Goal: Information Seeking & Learning: Learn about a topic

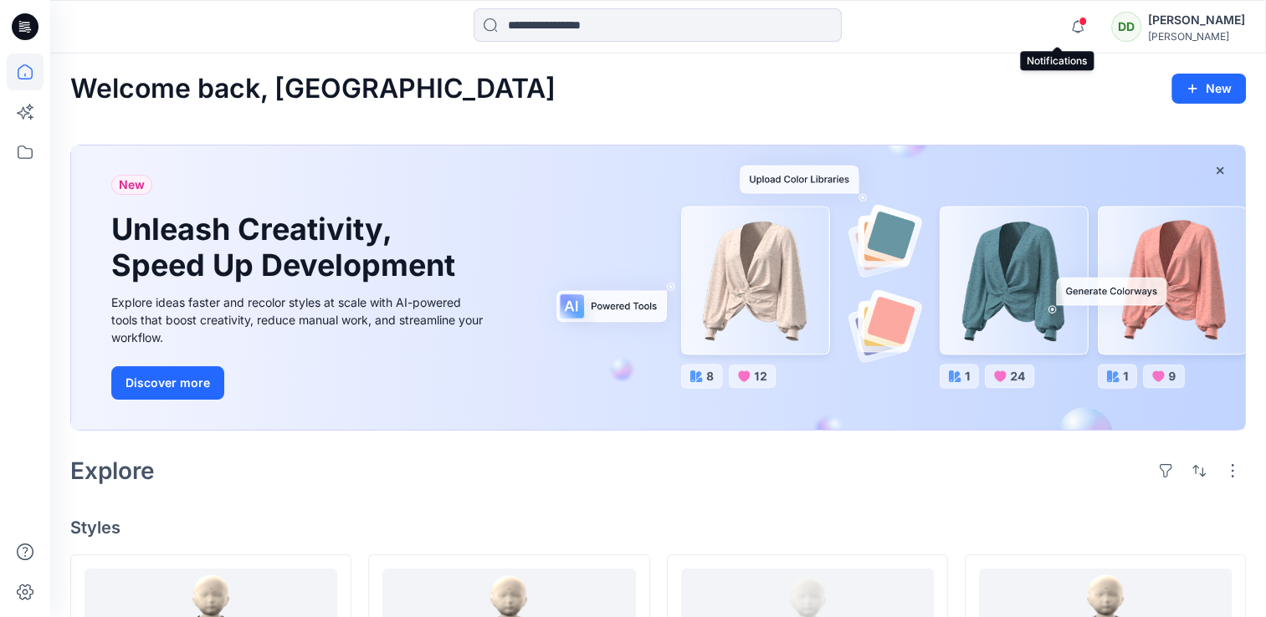
click at [1078, 23] on span at bounding box center [1082, 21] width 8 height 9
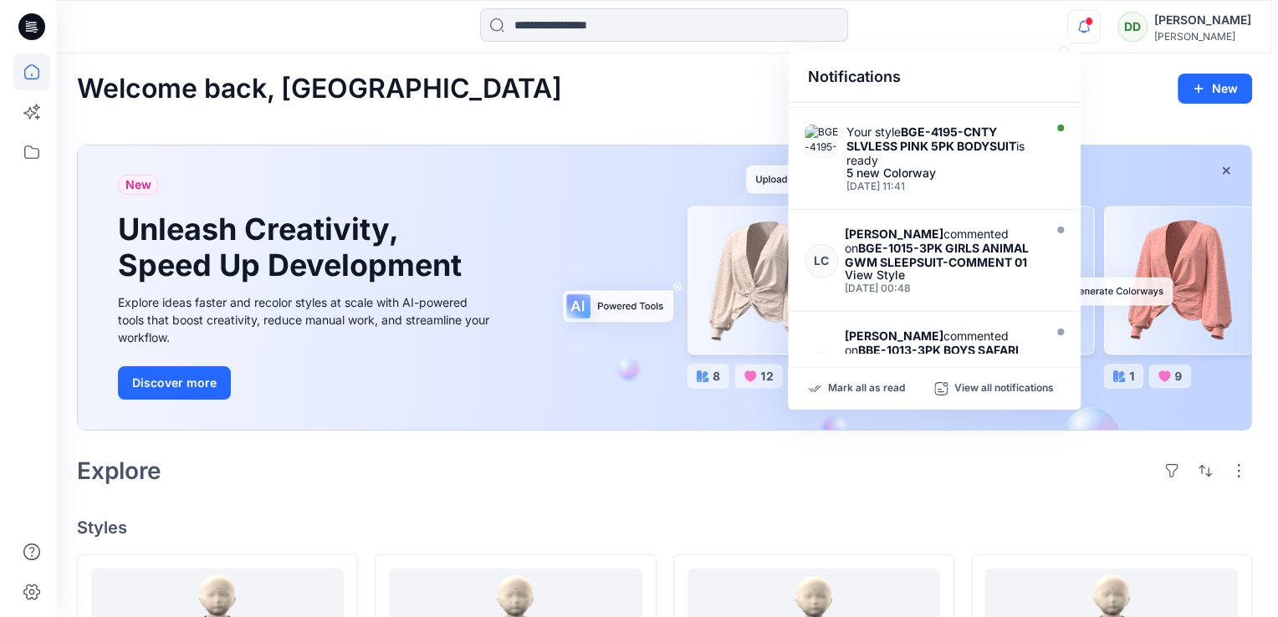
scroll to position [749, 0]
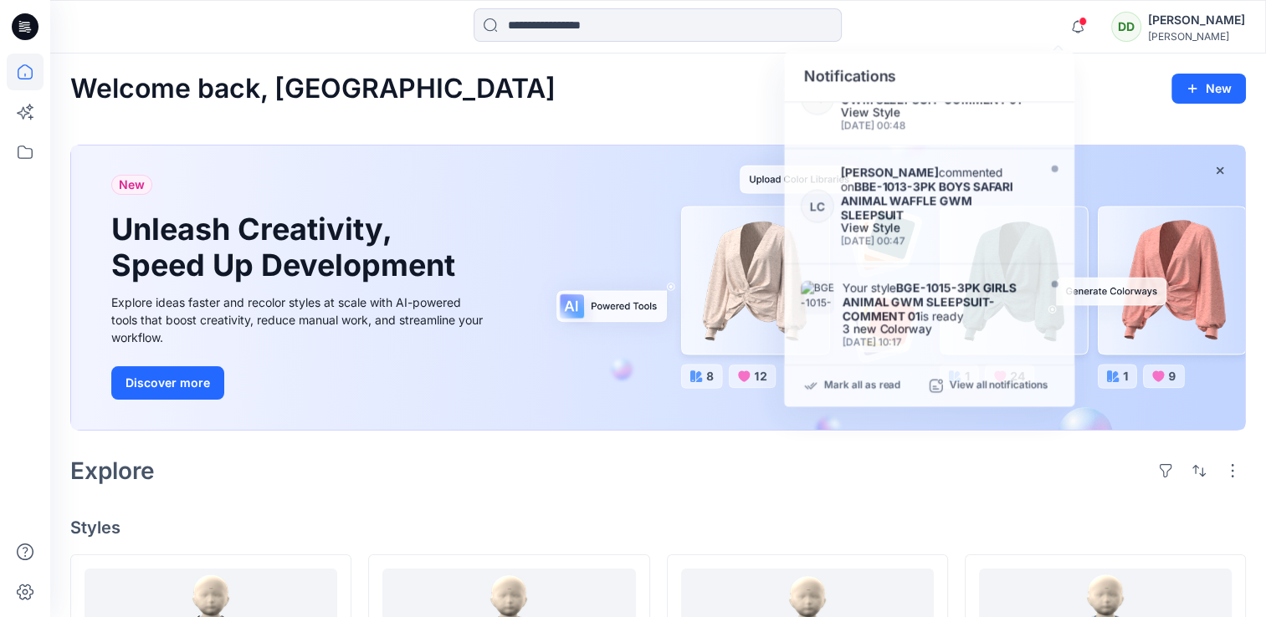
drag, startPoint x: 502, startPoint y: 455, endPoint x: 514, endPoint y: 457, distance: 11.8
click at [504, 457] on div "Explore" at bounding box center [657, 471] width 1175 height 40
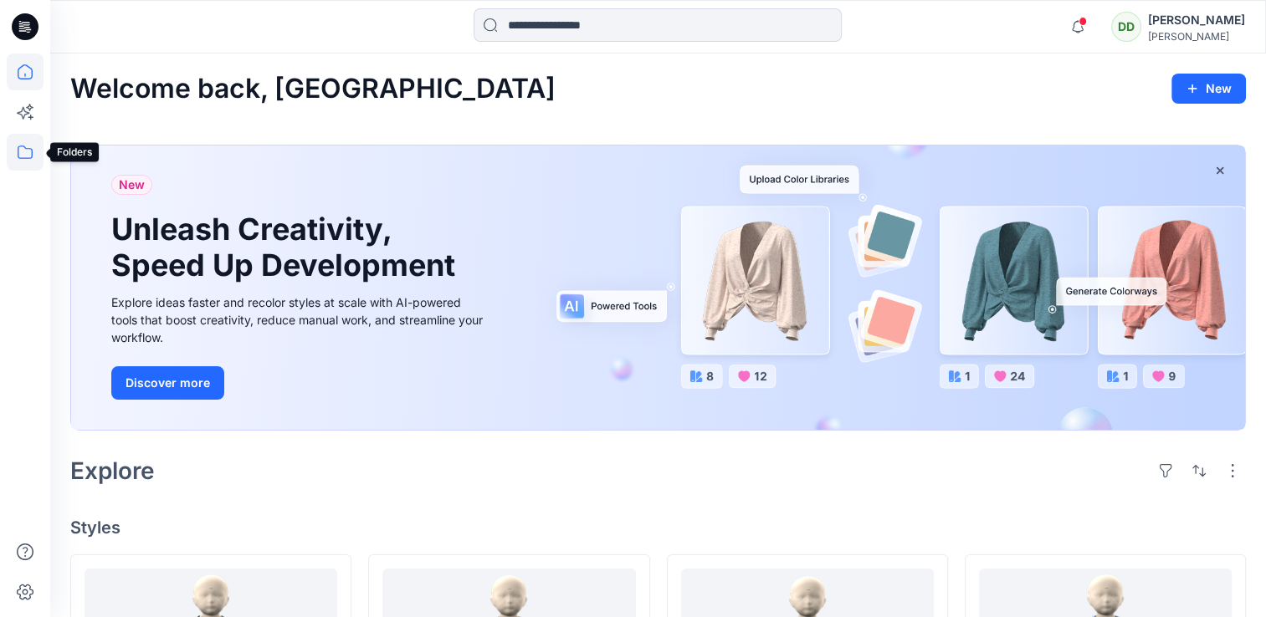
click at [25, 156] on icon at bounding box center [25, 152] width 37 height 37
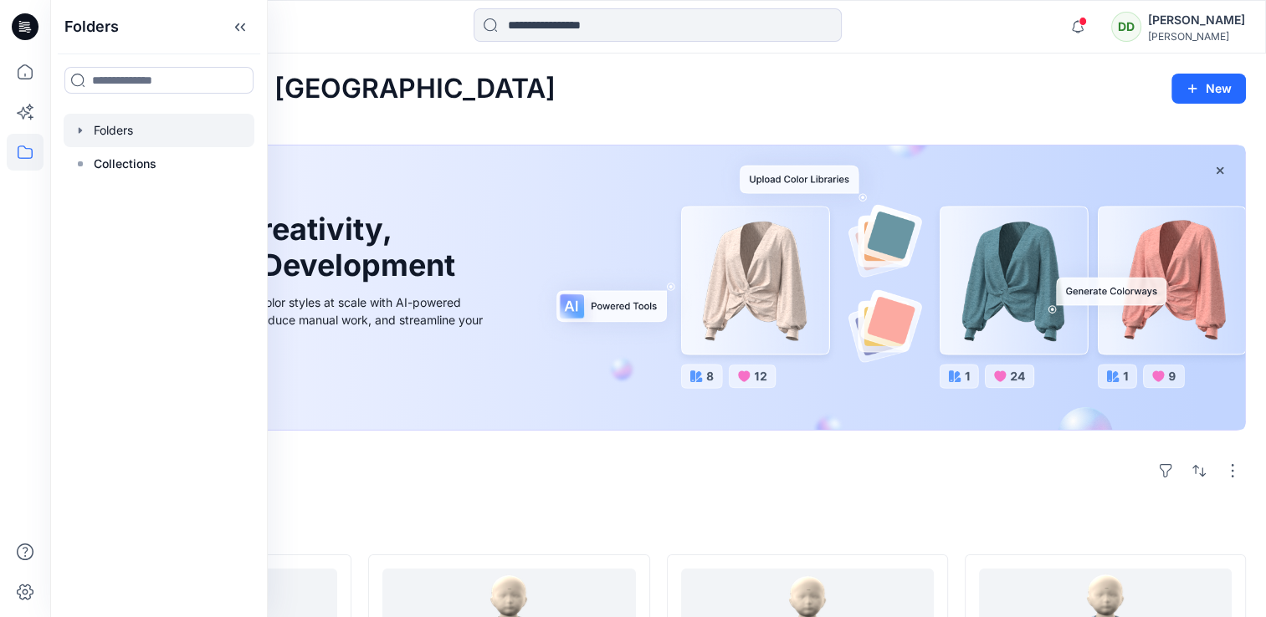
click at [132, 134] on div at bounding box center [159, 130] width 191 height 33
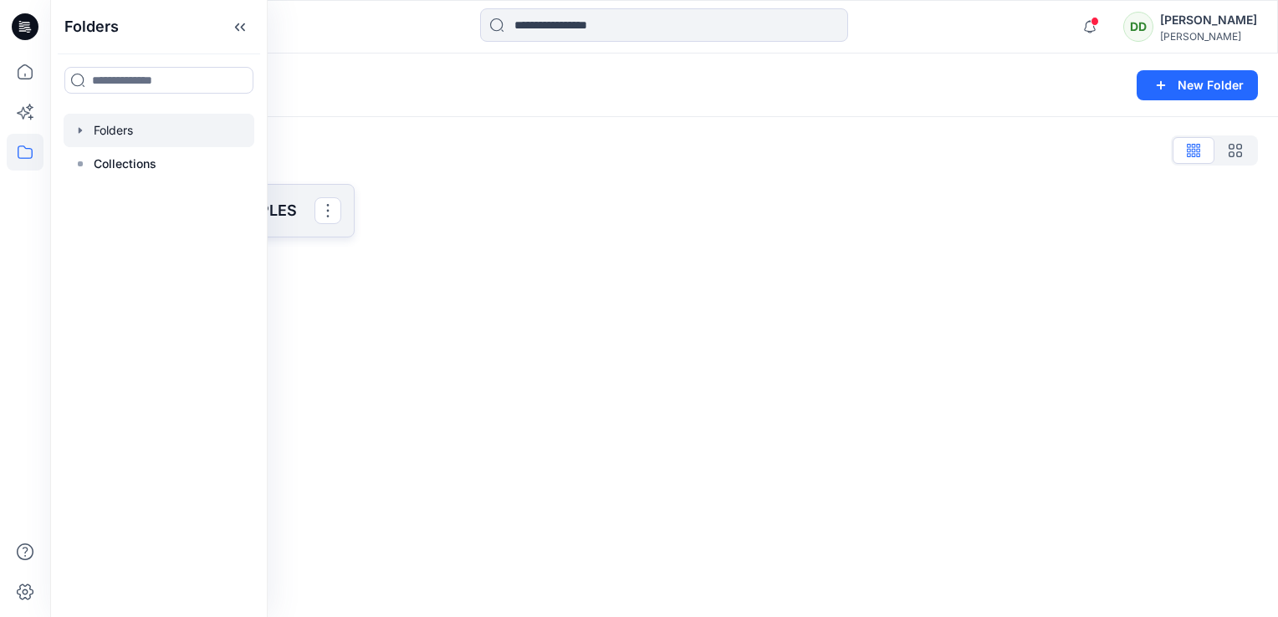
click at [278, 198] on link "SAINSBURY 3D SAMPLES" at bounding box center [212, 211] width 284 height 54
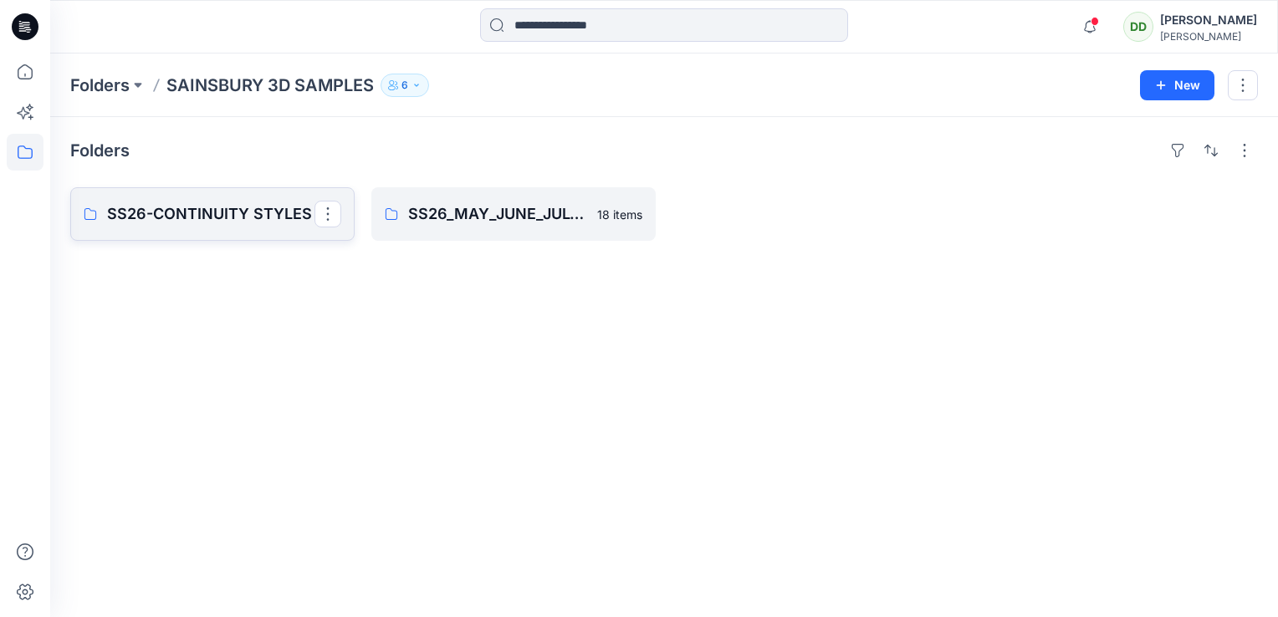
click at [161, 213] on p "SS26-CONTINUITY STYLES" at bounding box center [210, 213] width 207 height 23
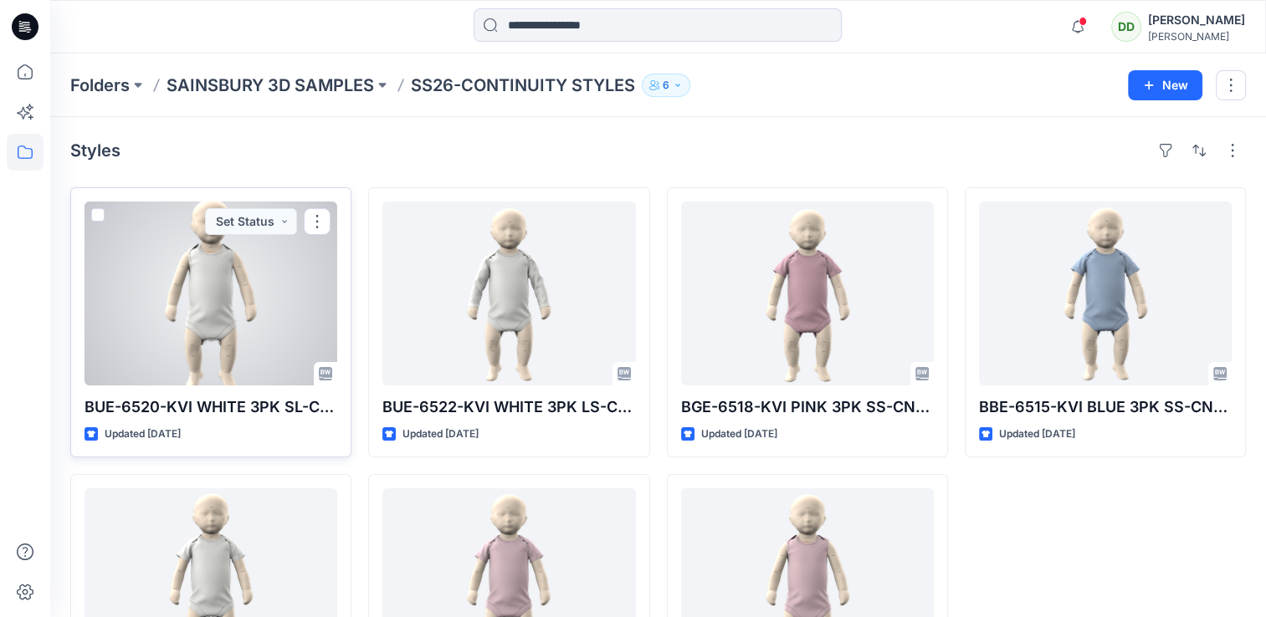
click at [197, 296] on div at bounding box center [210, 294] width 253 height 184
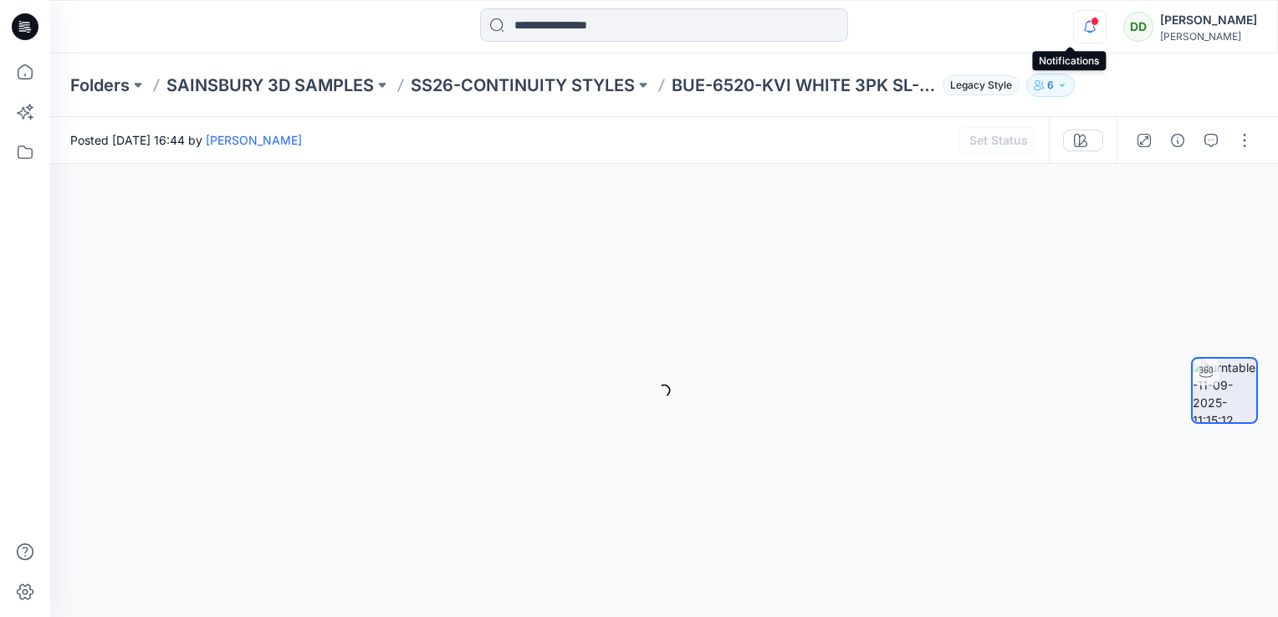
click at [1074, 23] on icon "button" at bounding box center [1090, 26] width 32 height 33
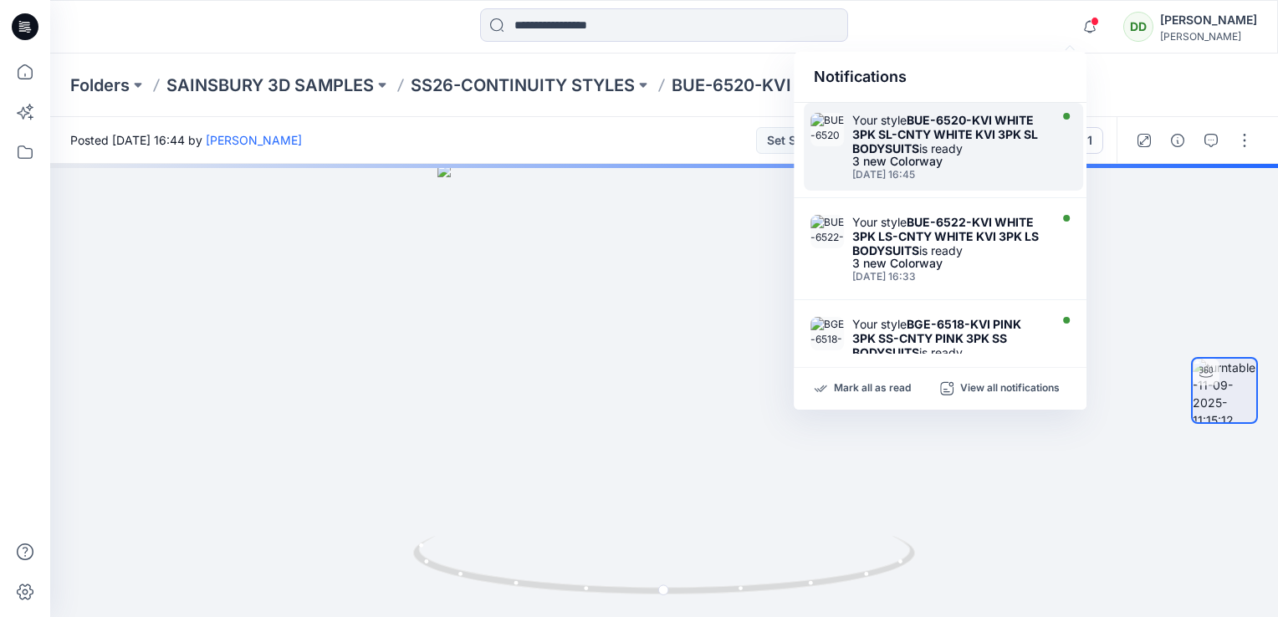
click at [873, 129] on strong "BUE-6520-KVI WHITE 3PK SL-CNTY WHITE KVI 3PK SL BODYSUITS" at bounding box center [946, 134] width 186 height 43
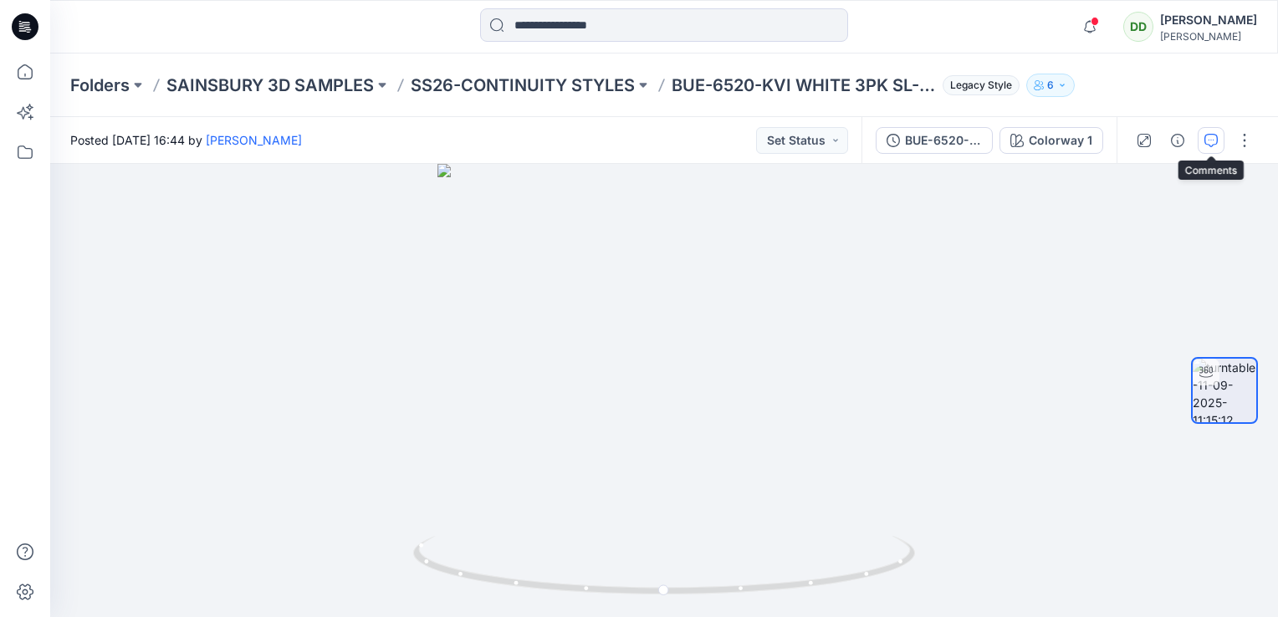
click at [1206, 141] on icon "button" at bounding box center [1211, 140] width 13 height 13
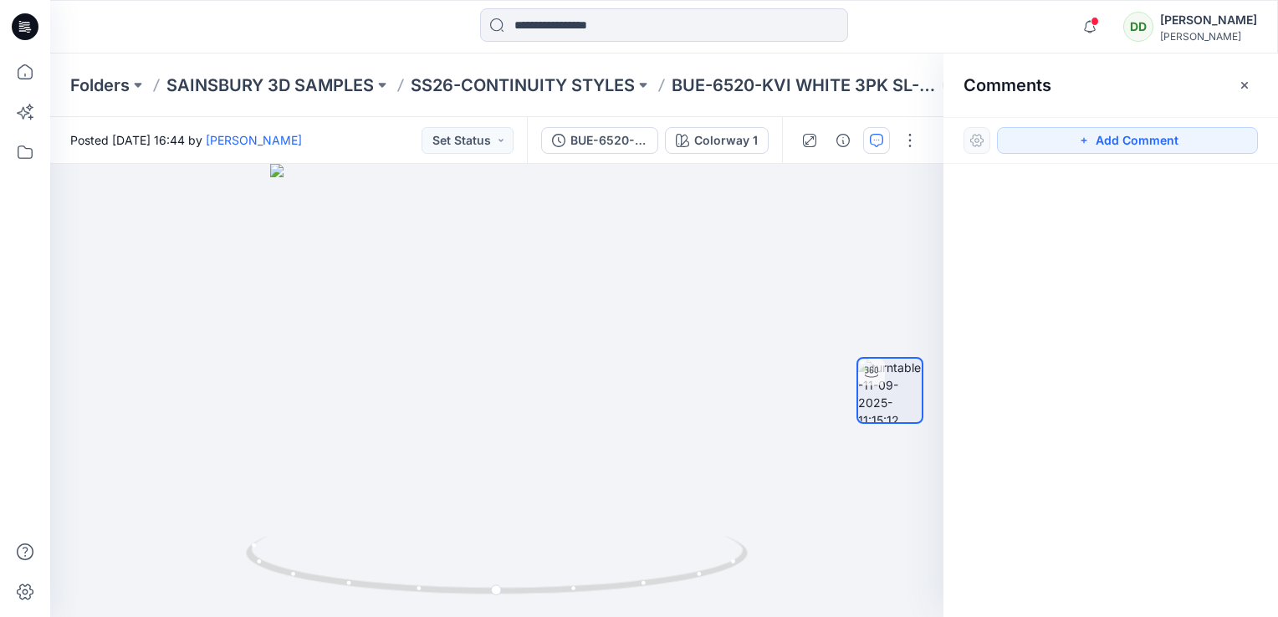
drag, startPoint x: 1245, startPoint y: 75, endPoint x: 1237, endPoint y: 74, distance: 8.4
click at [1242, 75] on button "button" at bounding box center [1245, 85] width 27 height 27
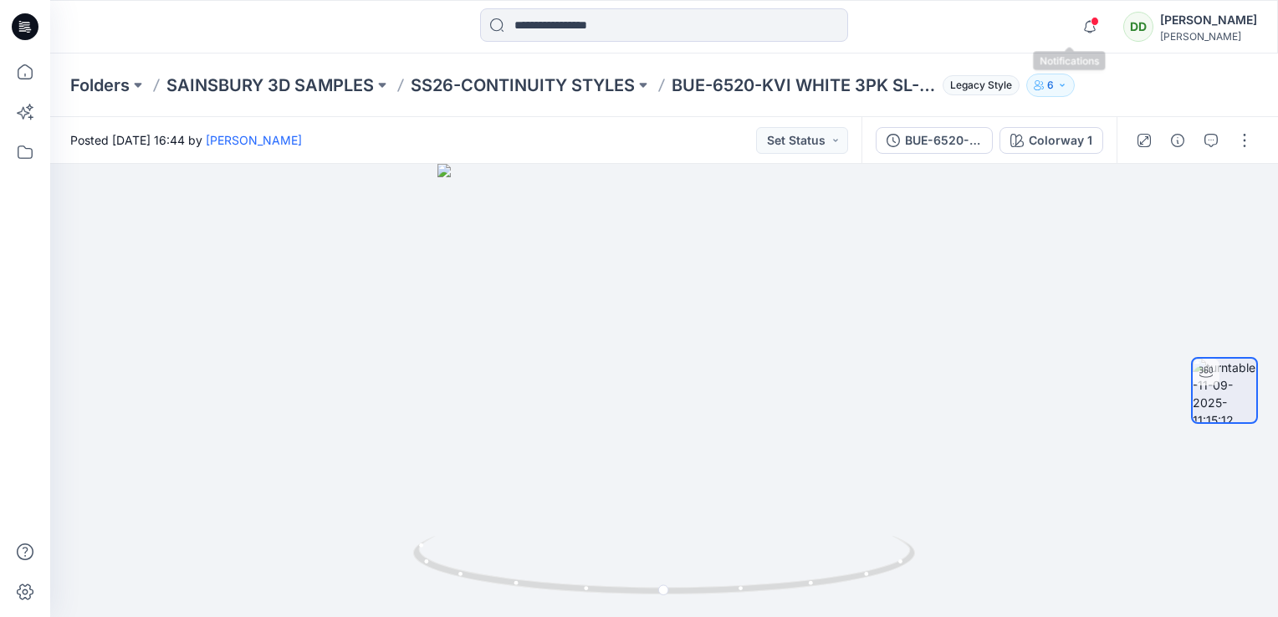
click at [1091, 21] on span at bounding box center [1095, 21] width 8 height 9
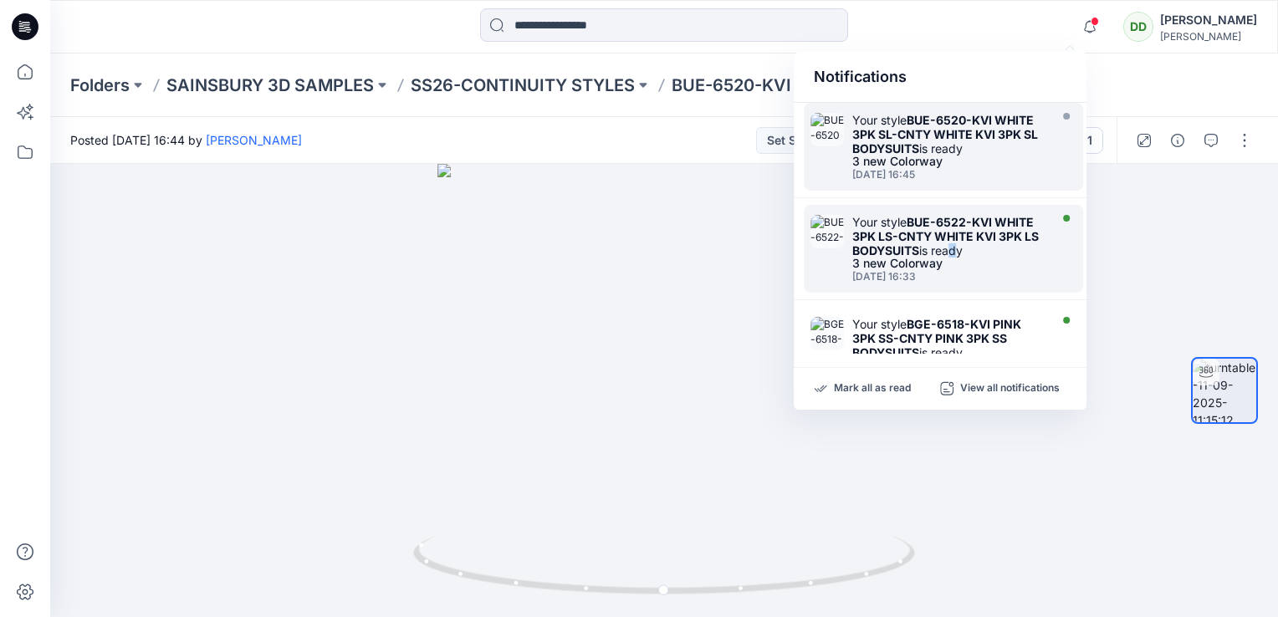
drag, startPoint x: 954, startPoint y: 252, endPoint x: 945, endPoint y: 250, distance: 8.5
click at [947, 250] on div "Your style BUE-6522-KVI WHITE 3PK LS-CNTY WHITE KVI 3PK LS BODYSUITS is ready" at bounding box center [949, 236] width 192 height 43
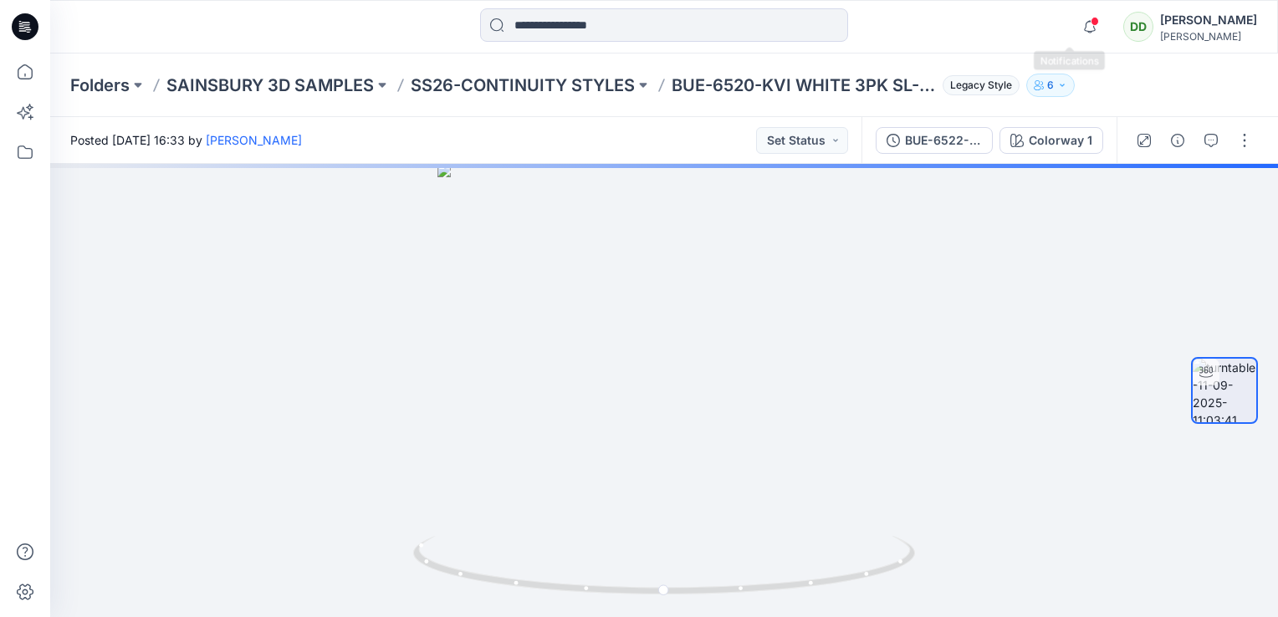
drag, startPoint x: 945, startPoint y: 250, endPoint x: 1074, endPoint y: 24, distance: 260.0
click at [1091, 24] on span at bounding box center [1095, 21] width 8 height 9
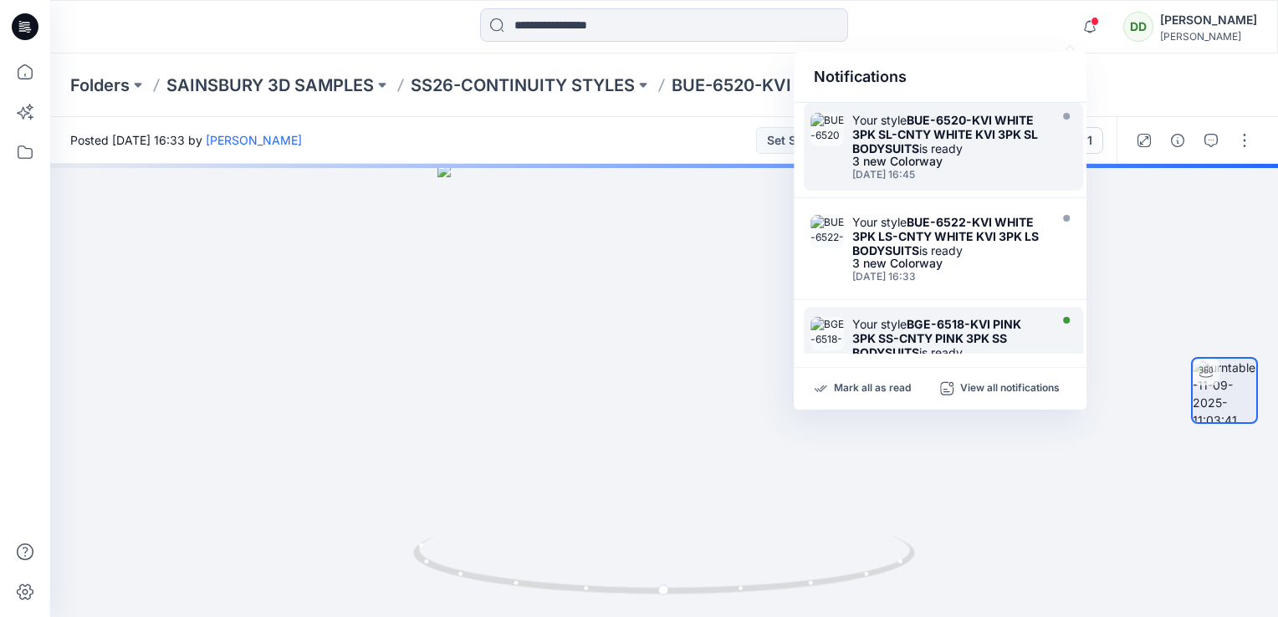
click at [940, 321] on strong "BGE-6518-KVI PINK 3PK SS-CNTY PINK 3PK SS BODYSUITS" at bounding box center [937, 338] width 169 height 43
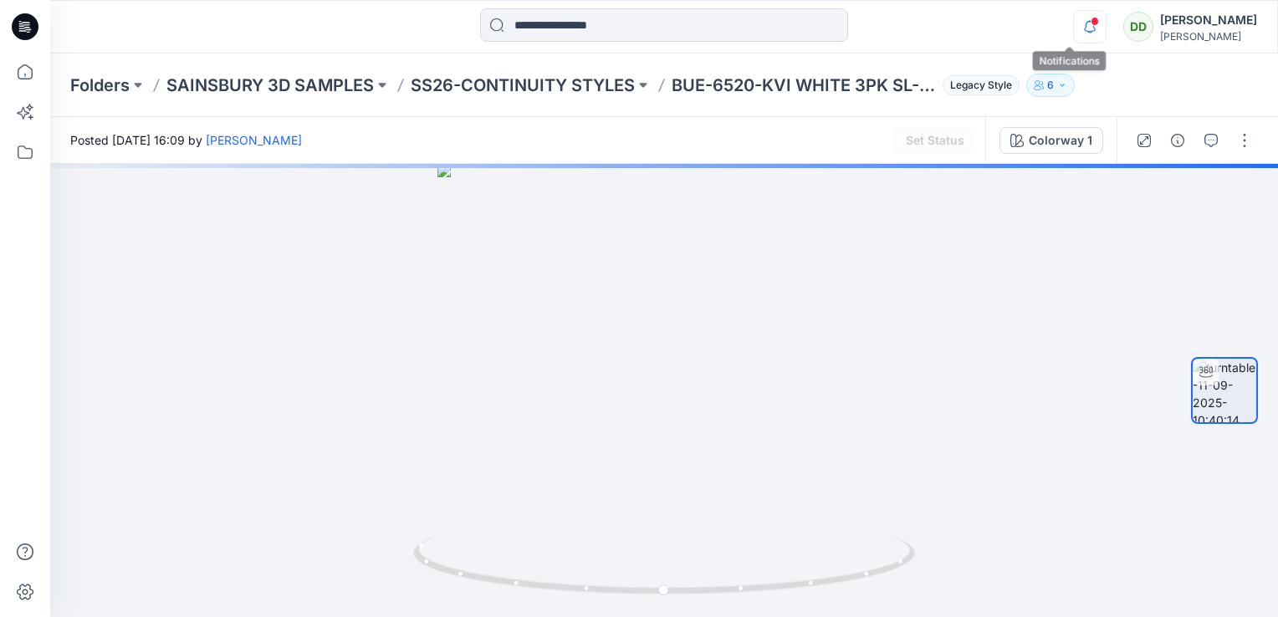
click at [1074, 35] on icon "button" at bounding box center [1090, 26] width 32 height 33
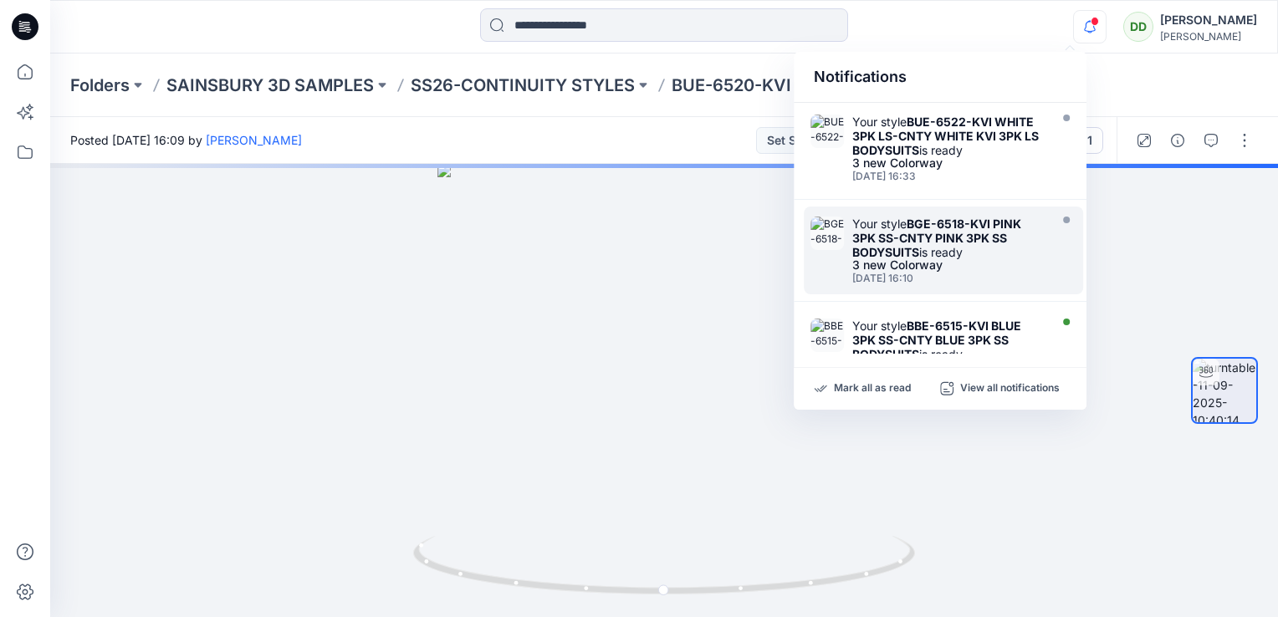
scroll to position [251, 0]
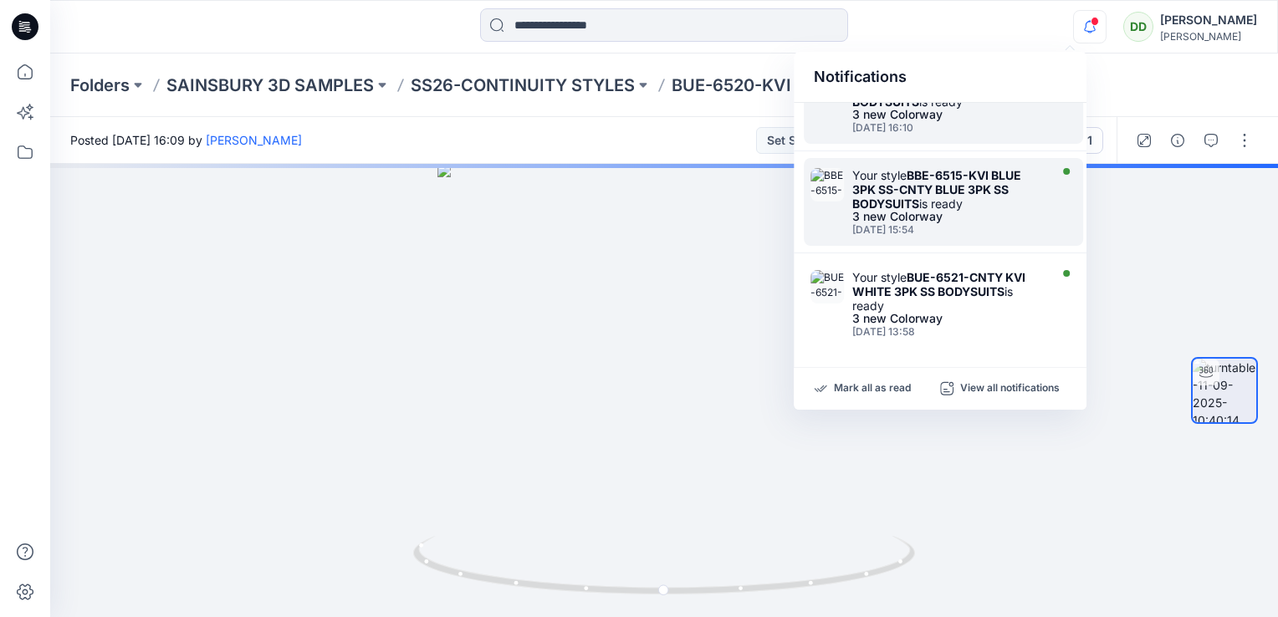
click at [900, 168] on div "Your style BBE-6515-KVI BLUE 3PK SS-CNTY BLUE 3PK SS BODYSUITS is ready" at bounding box center [949, 189] width 192 height 43
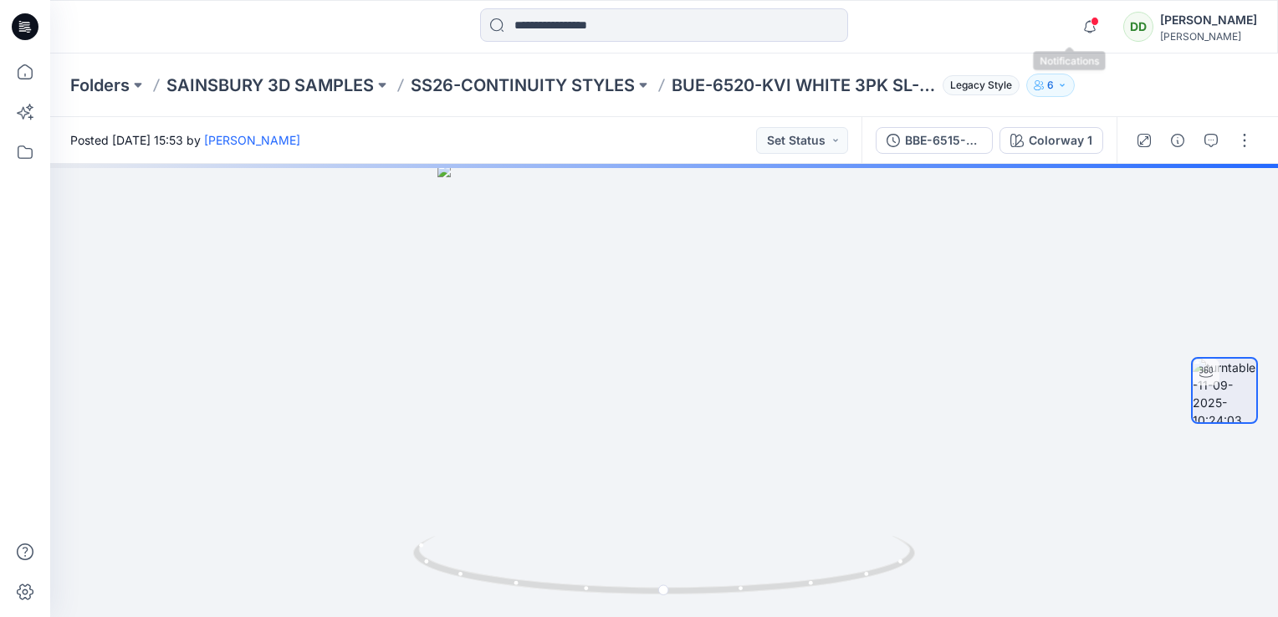
drag, startPoint x: 905, startPoint y: 166, endPoint x: 1073, endPoint y: 18, distance: 222.9
click at [1073, 18] on div at bounding box center [1086, 14] width 27 height 9
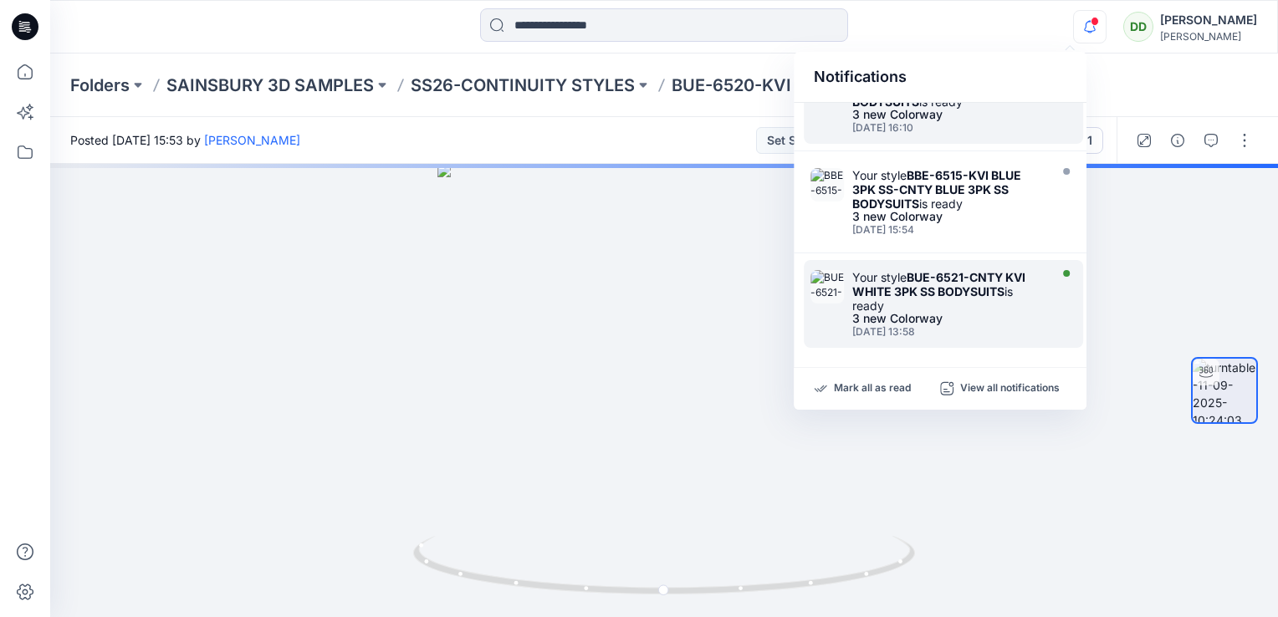
click at [938, 296] on div "Your style BUE-6521-CNTY KVI WHITE 3PK SS BODYSUITS is ready" at bounding box center [949, 291] width 192 height 43
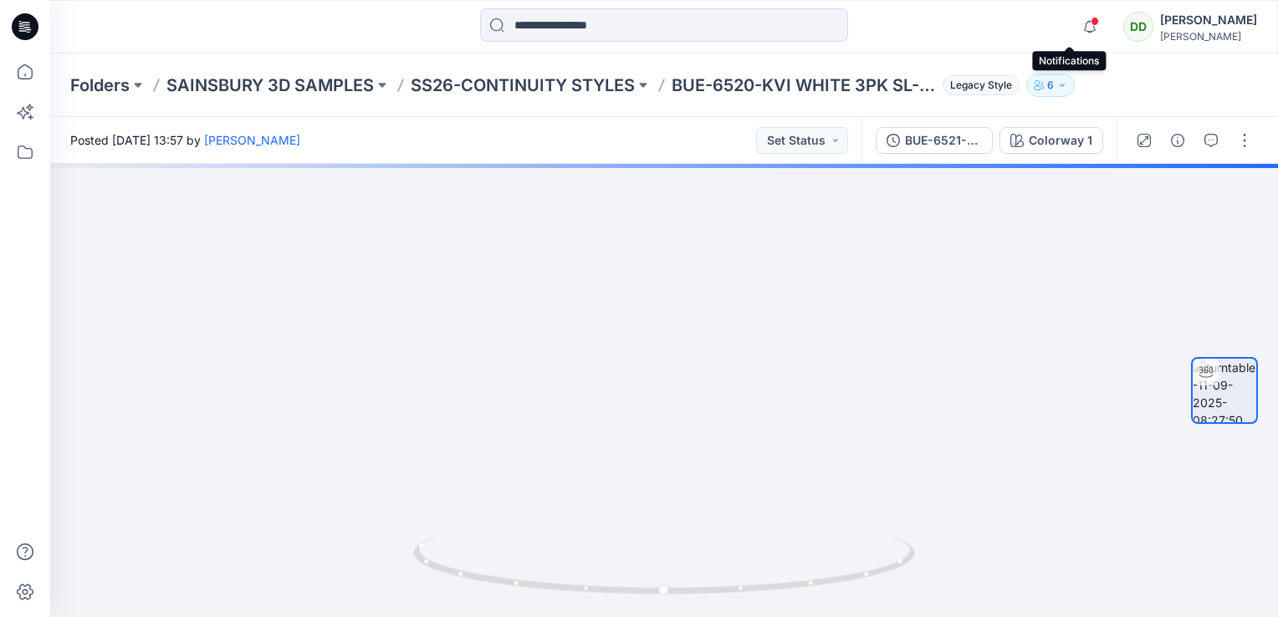
click at [1091, 21] on span at bounding box center [1095, 21] width 8 height 9
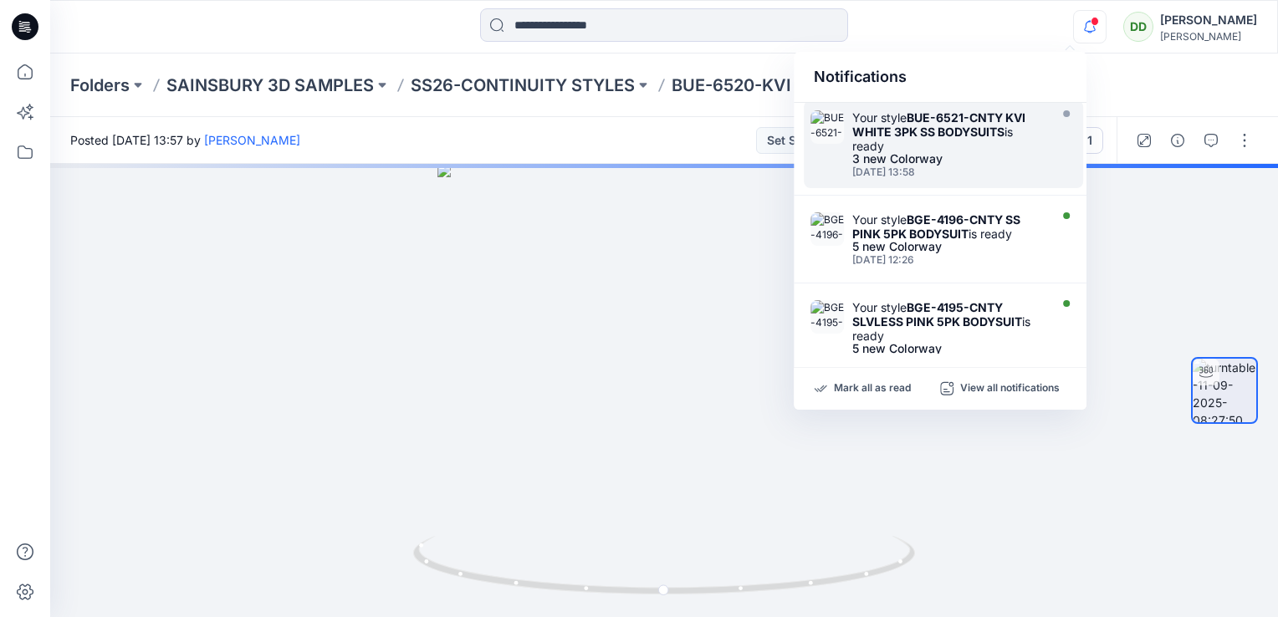
scroll to position [335, 0]
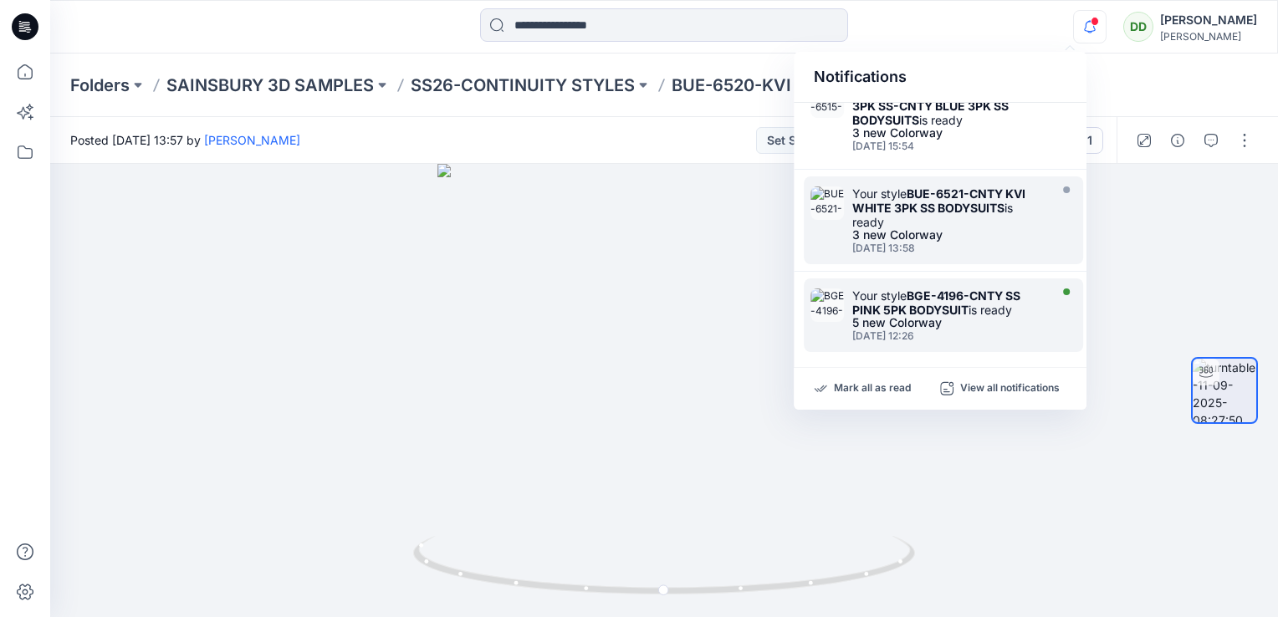
click at [931, 320] on div "5 new Colorway" at bounding box center [949, 323] width 192 height 12
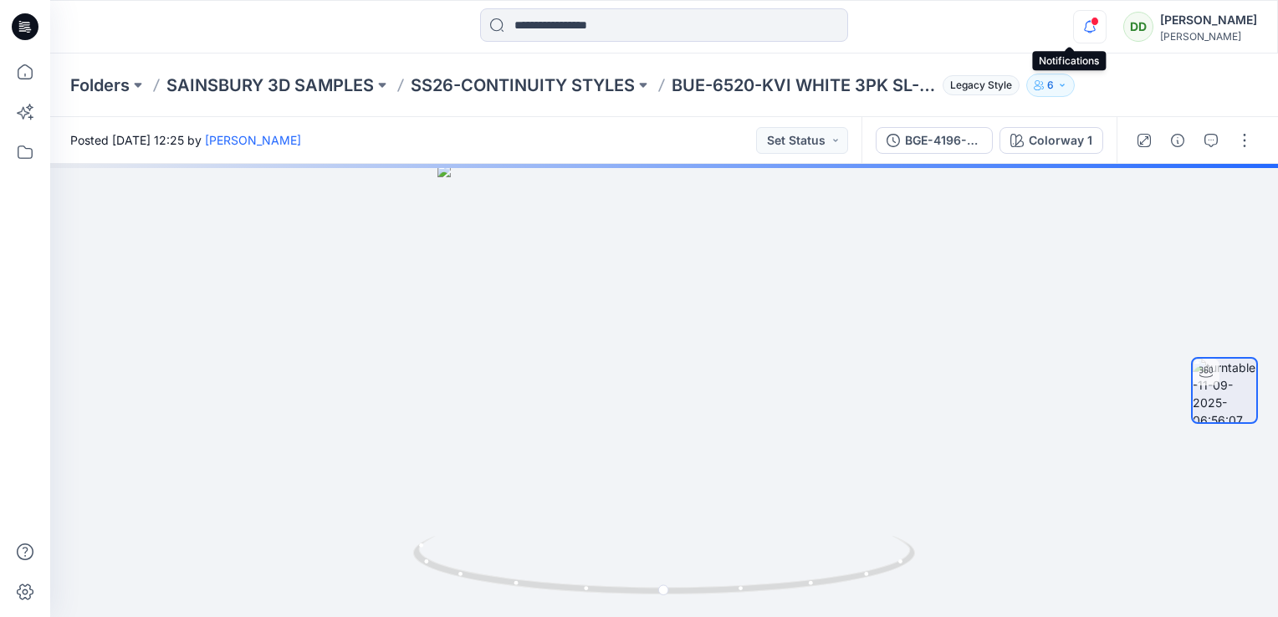
click at [1075, 33] on icon "button" at bounding box center [1090, 26] width 32 height 33
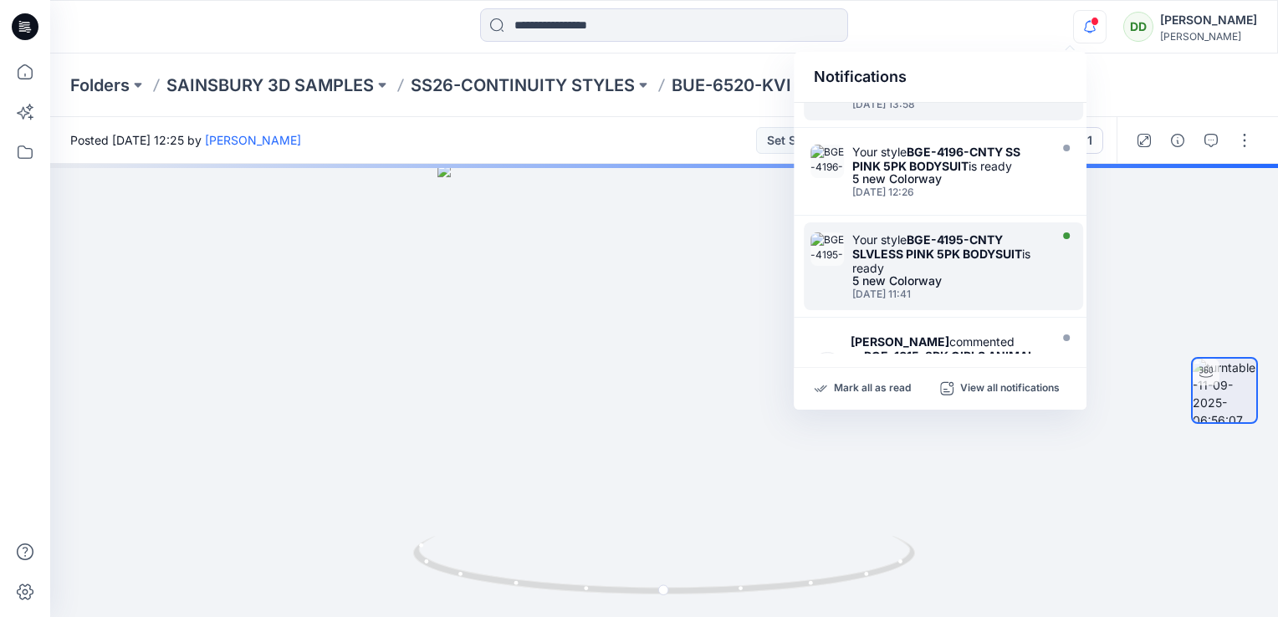
scroll to position [502, 0]
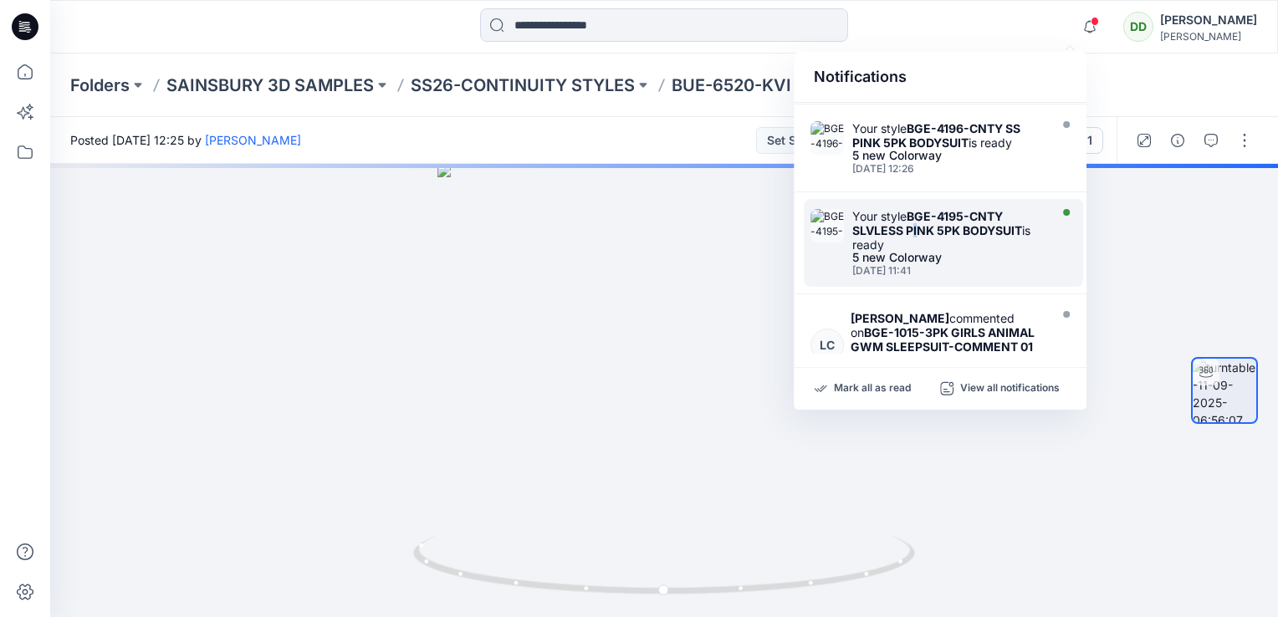
click at [914, 232] on strong "BGE-4195-CNTY SLVLESS PINK 5PK BODYSUIT" at bounding box center [938, 223] width 170 height 28
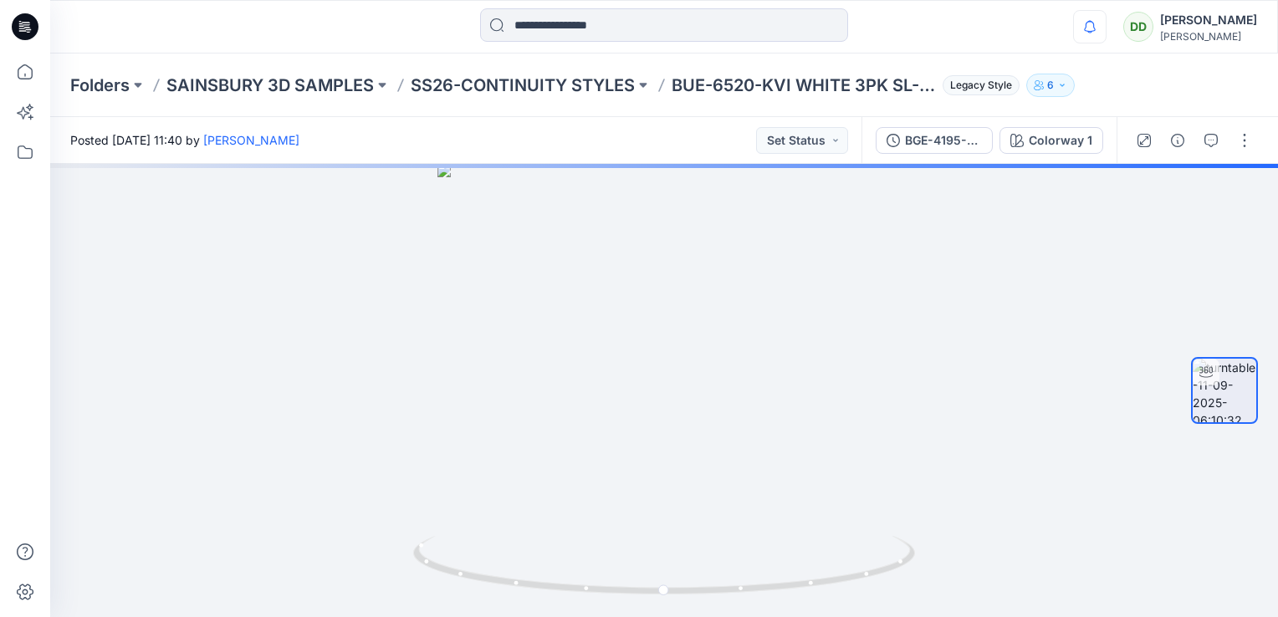
drag, startPoint x: 913, startPoint y: 232, endPoint x: 1068, endPoint y: 30, distance: 254.7
click at [1074, 23] on icon "button" at bounding box center [1090, 26] width 32 height 33
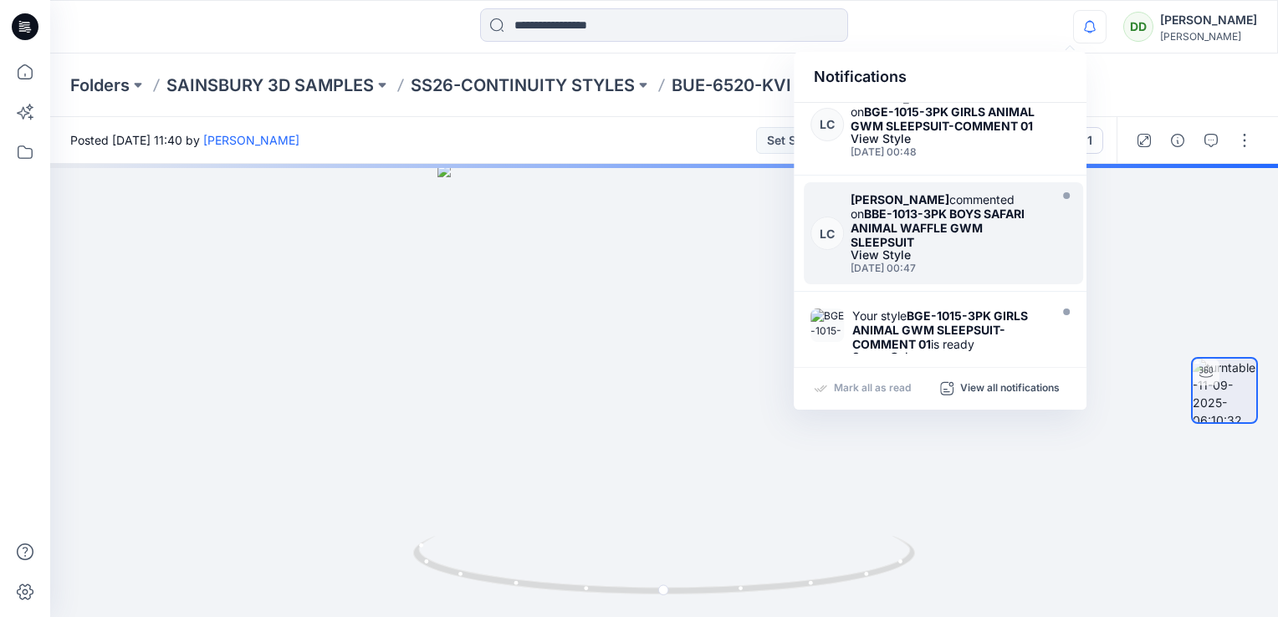
scroll to position [749, 0]
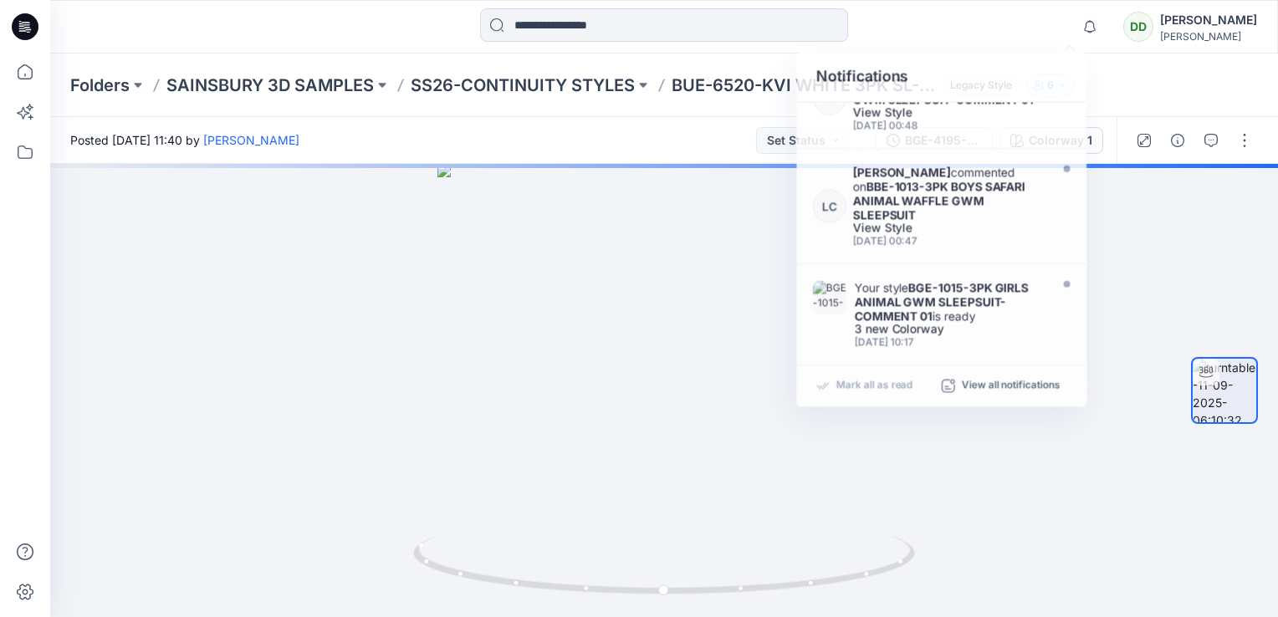
click at [960, 18] on div at bounding box center [664, 26] width 614 height 37
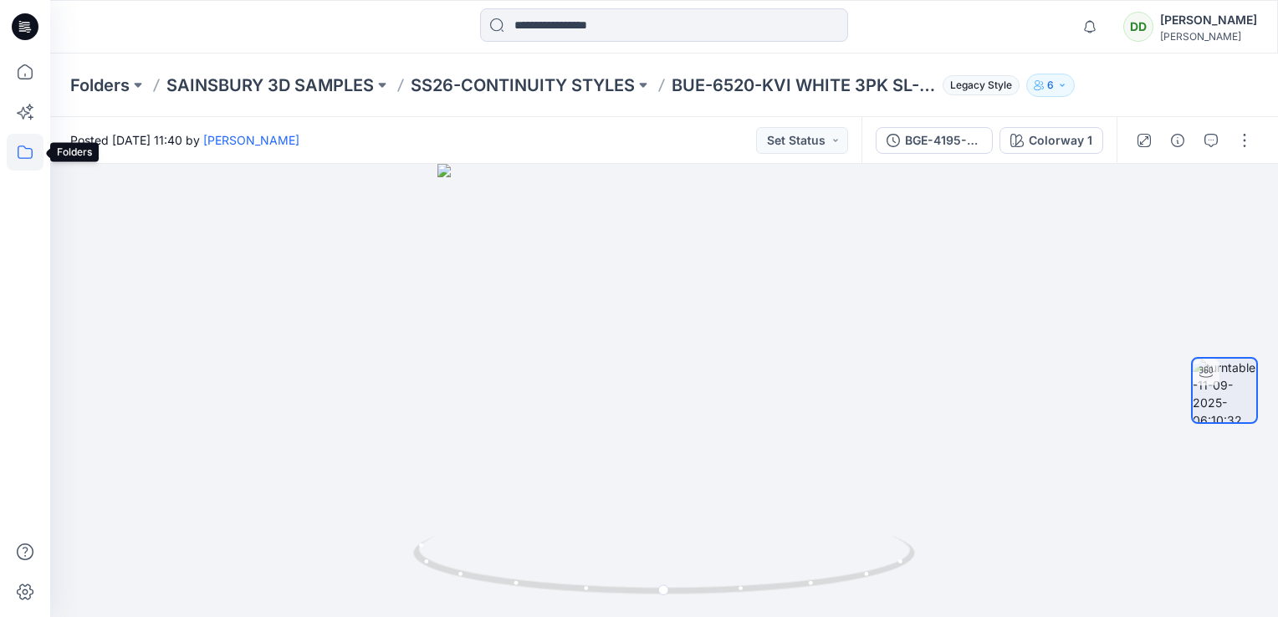
click at [7, 156] on icon at bounding box center [25, 152] width 37 height 37
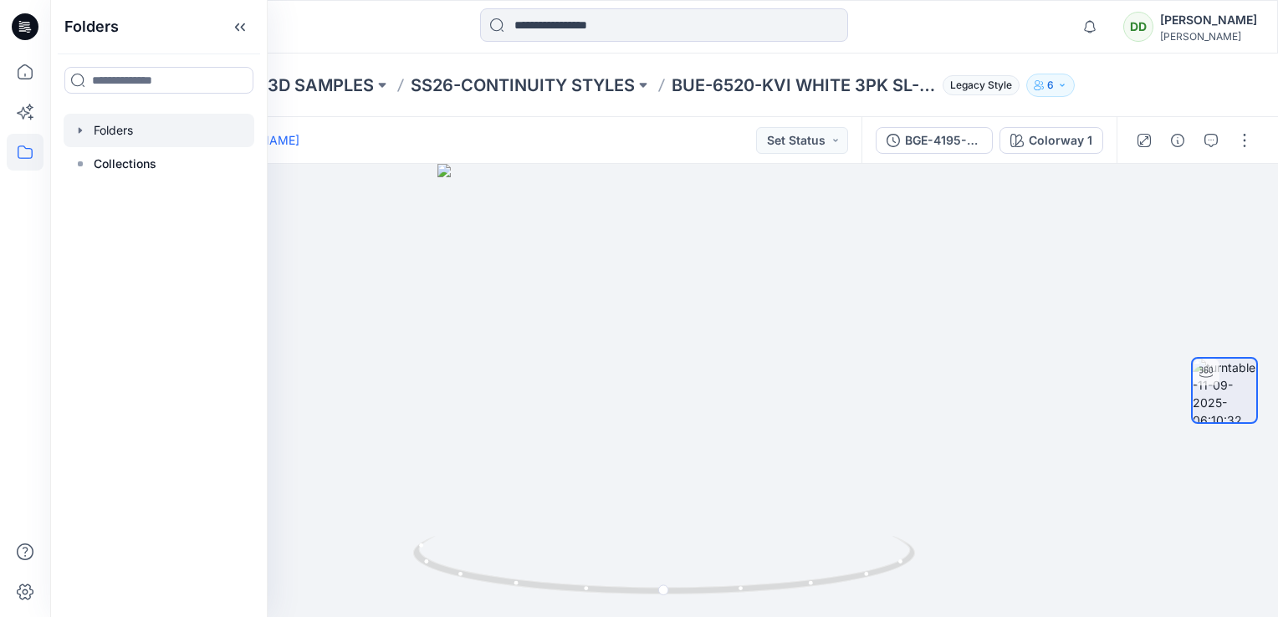
click at [103, 138] on div at bounding box center [159, 130] width 191 height 33
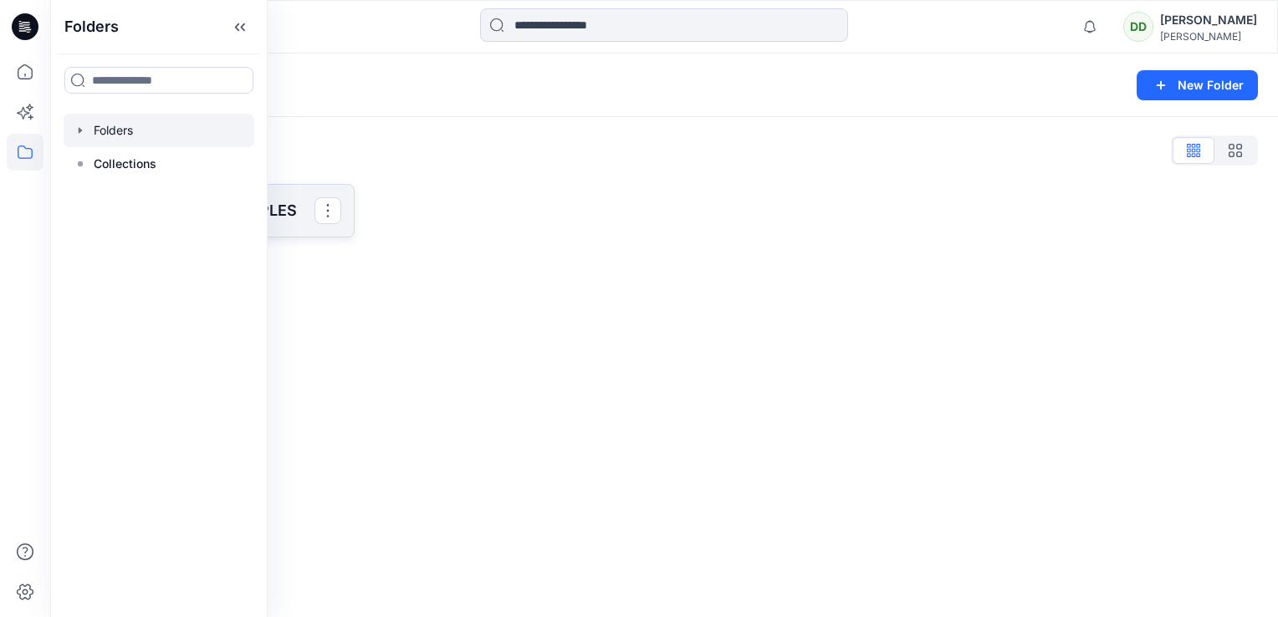
click at [294, 210] on p "SAINSBURY 3D SAMPLES" at bounding box center [210, 210] width 207 height 23
